Goal: Information Seeking & Learning: Learn about a topic

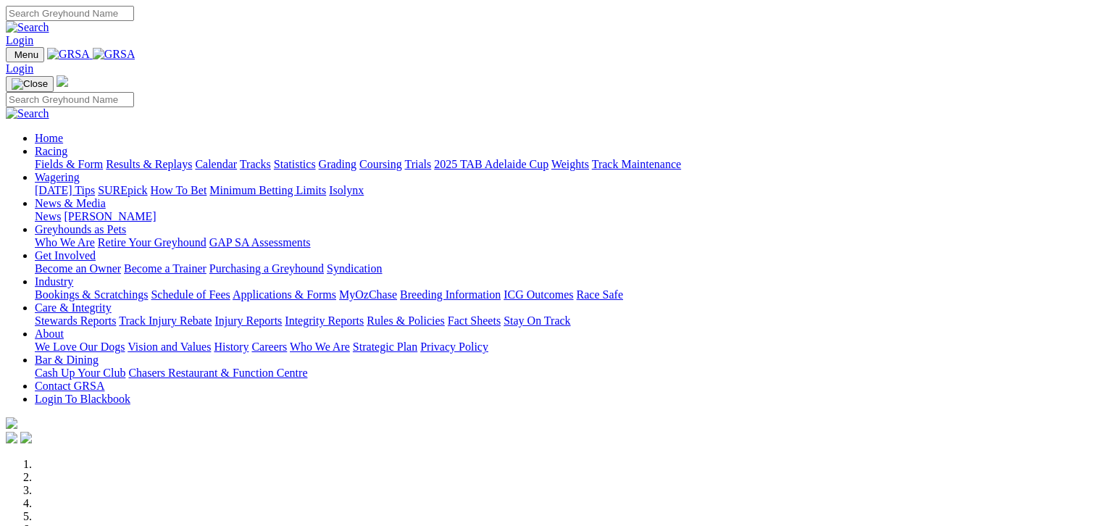
click at [68, 158] on link "Fields & Form" at bounding box center [69, 164] width 68 height 12
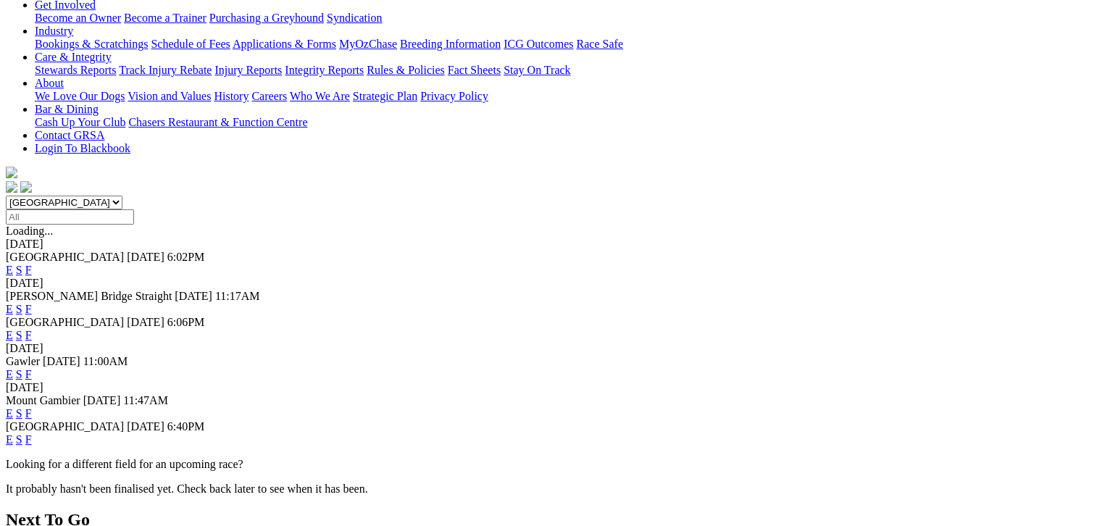
scroll to position [326, 0]
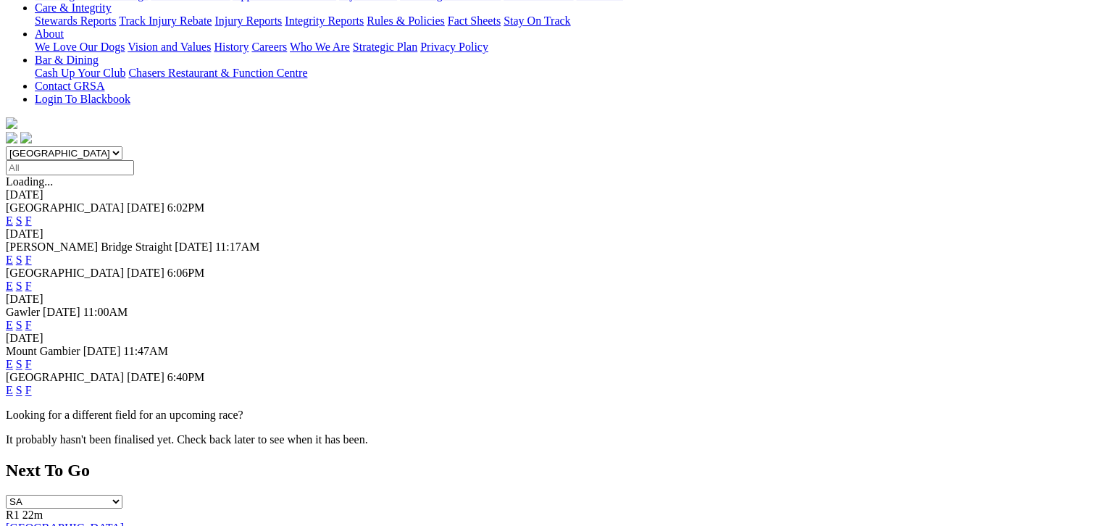
click at [32, 384] on link "F" at bounding box center [28, 390] width 7 height 12
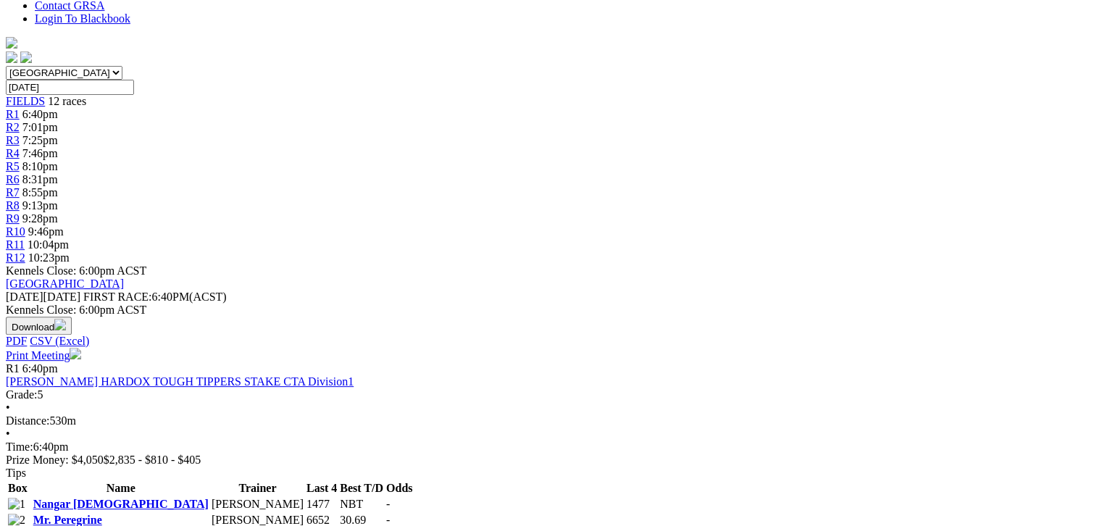
scroll to position [452, 0]
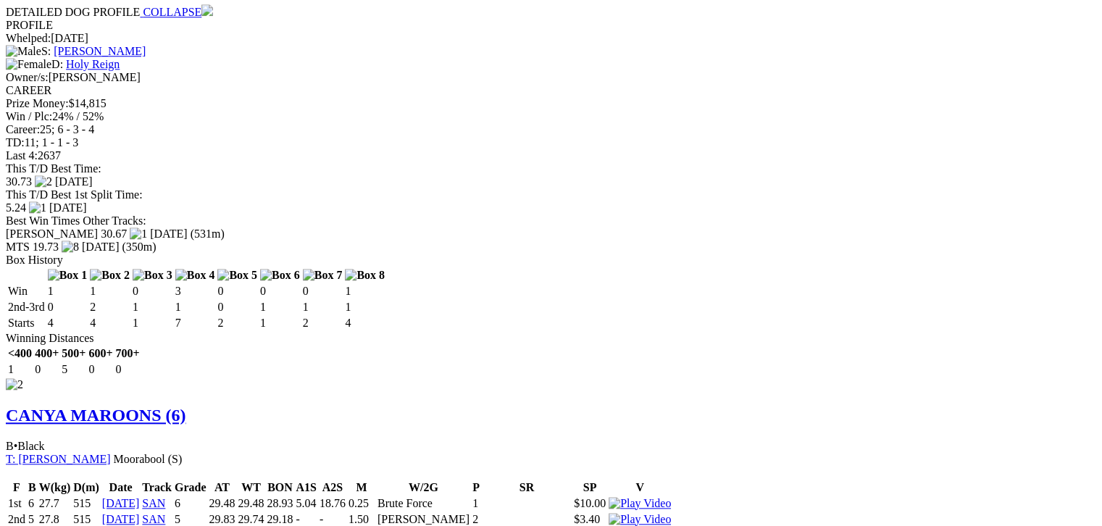
scroll to position [1430, 0]
